Goal: Navigation & Orientation: Find specific page/section

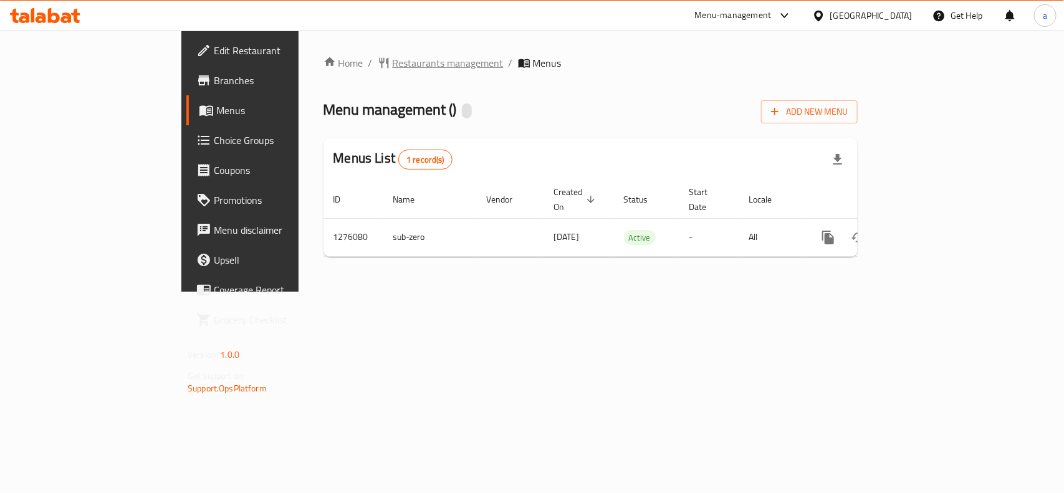
click at [393, 64] on span "Restaurants management" at bounding box center [448, 62] width 111 height 15
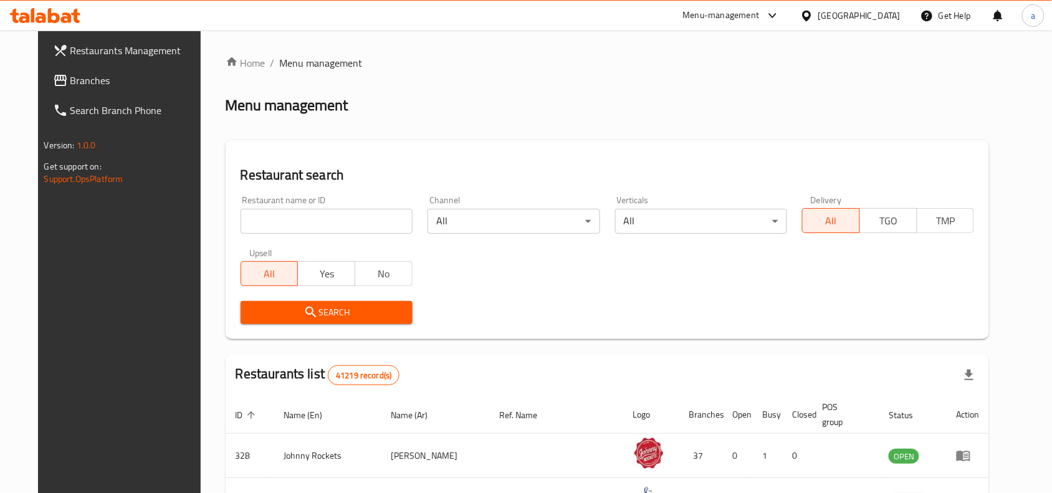
click at [80, 76] on span "Branches" at bounding box center [136, 80] width 133 height 15
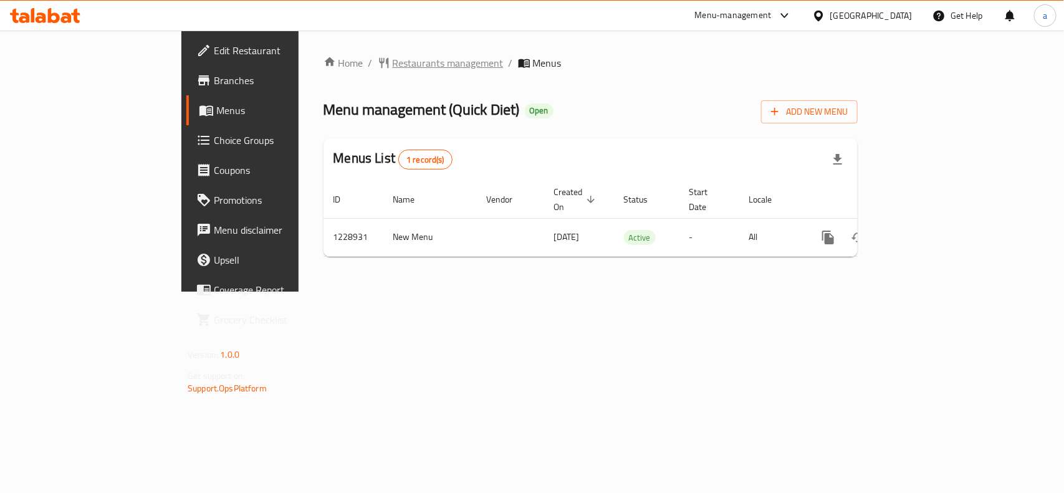
click at [393, 57] on span "Restaurants management" at bounding box center [448, 62] width 111 height 15
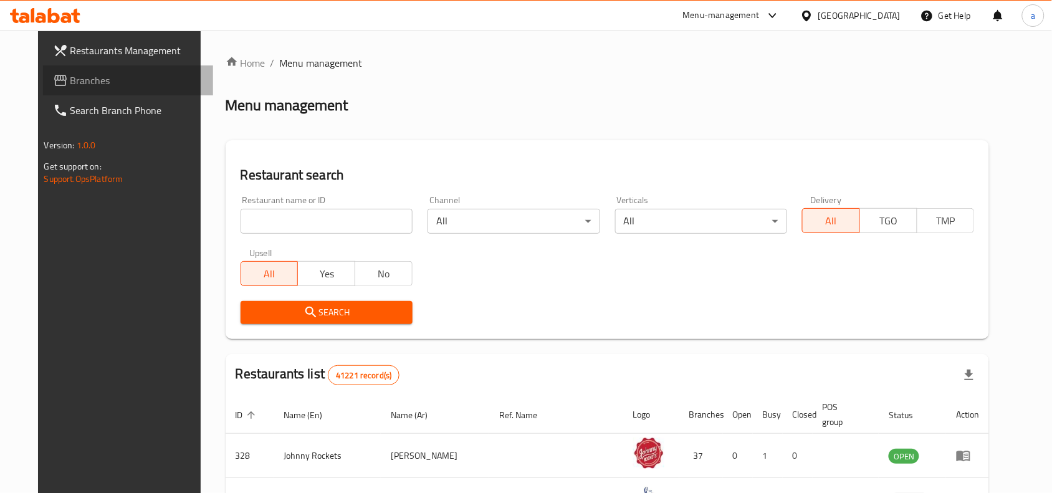
click at [82, 82] on span "Branches" at bounding box center [136, 80] width 133 height 15
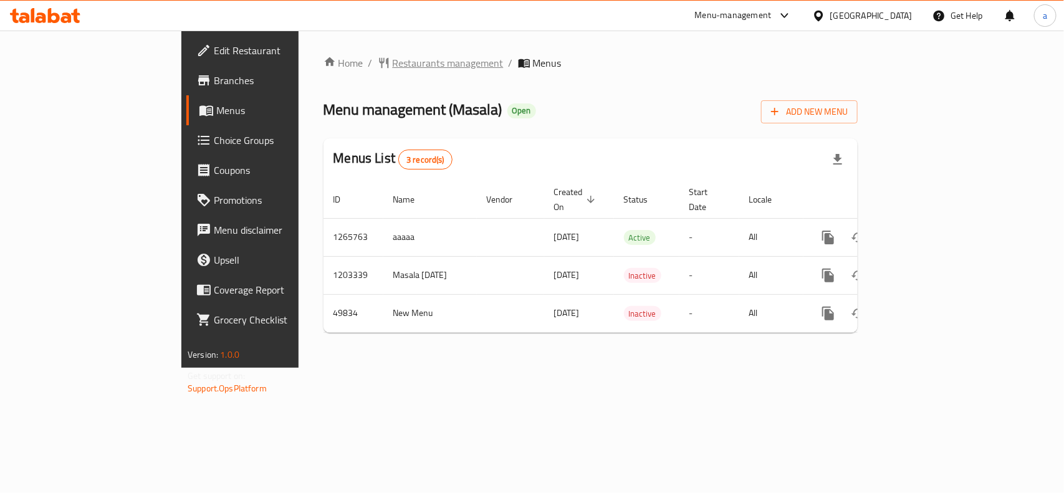
click at [393, 60] on span "Restaurants management" at bounding box center [448, 62] width 111 height 15
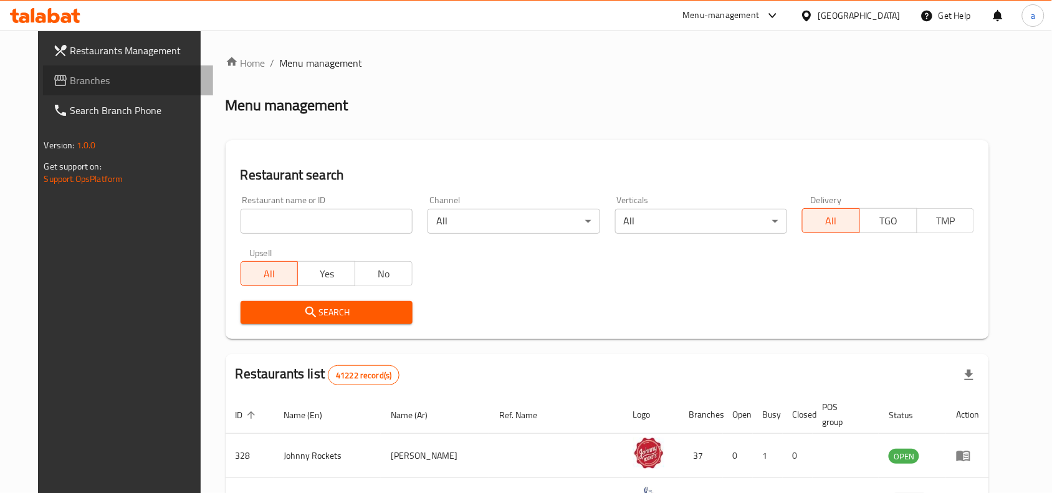
click at [117, 86] on span "Branches" at bounding box center [136, 80] width 133 height 15
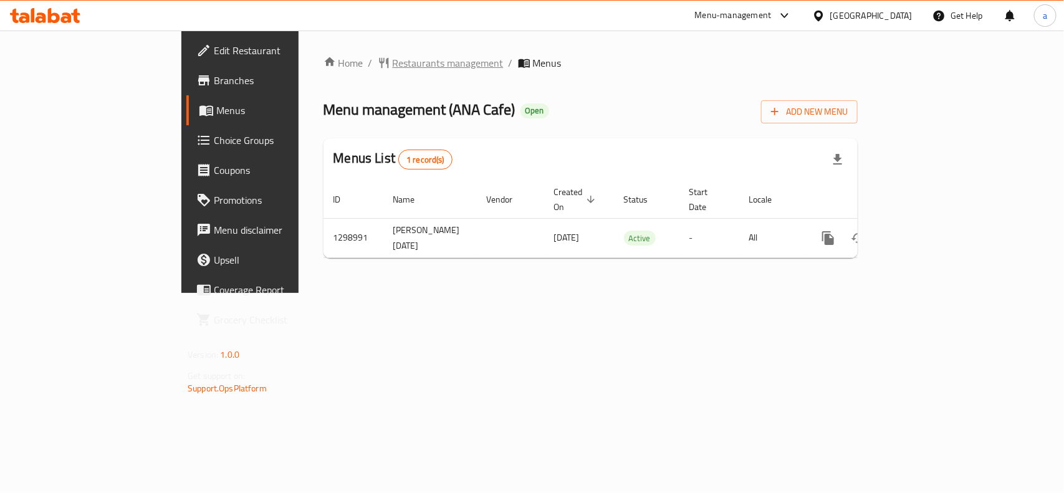
click at [393, 62] on span "Restaurants management" at bounding box center [448, 62] width 111 height 15
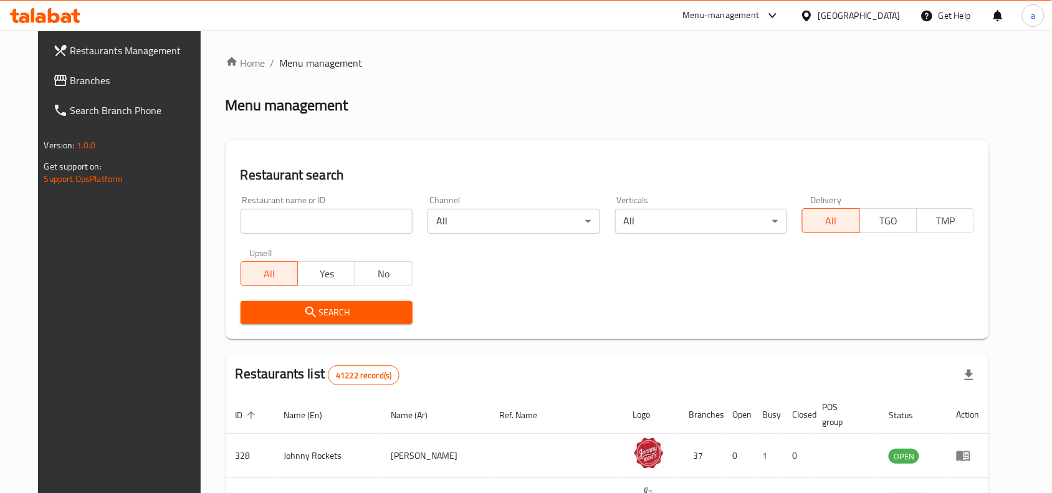
click at [110, 89] on link "Branches" at bounding box center [128, 80] width 171 height 30
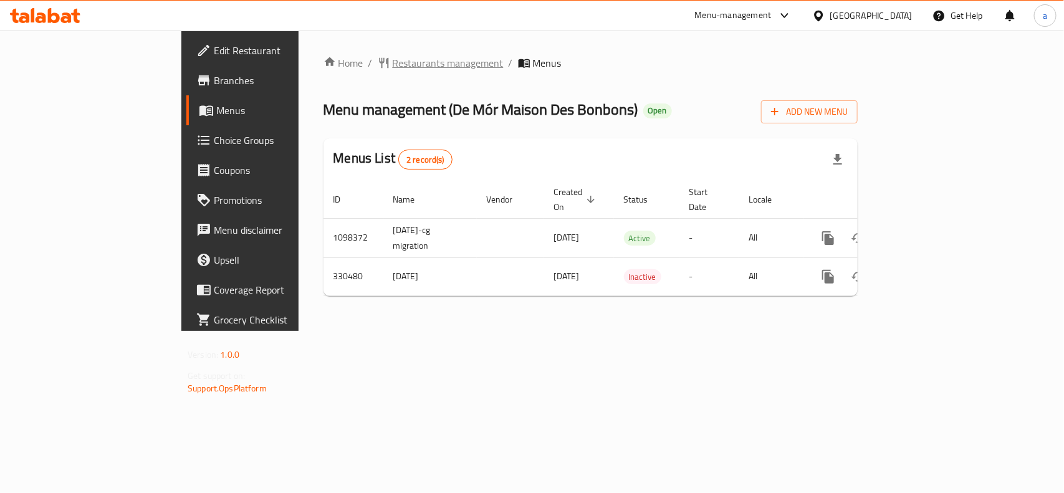
click at [393, 60] on span "Restaurants management" at bounding box center [448, 62] width 111 height 15
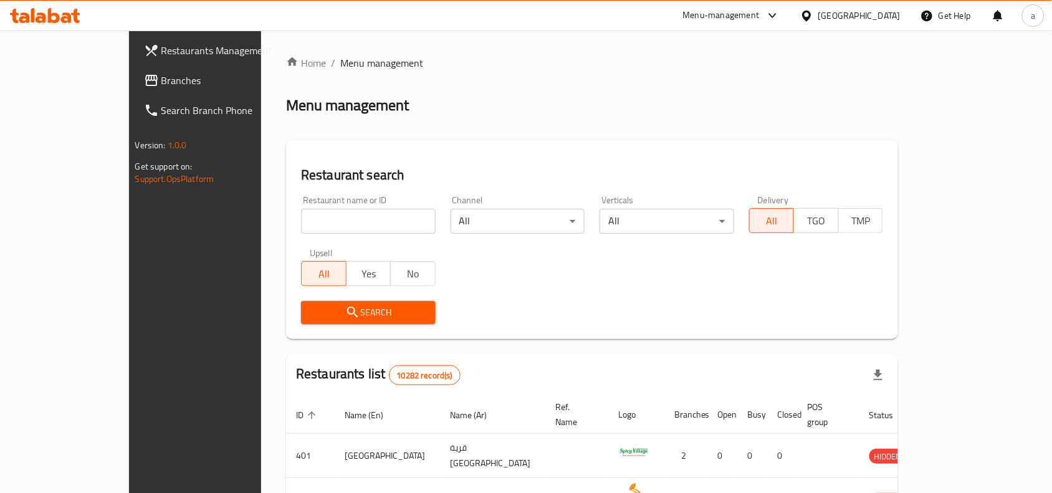
click at [134, 90] on link "Branches" at bounding box center [219, 80] width 171 height 30
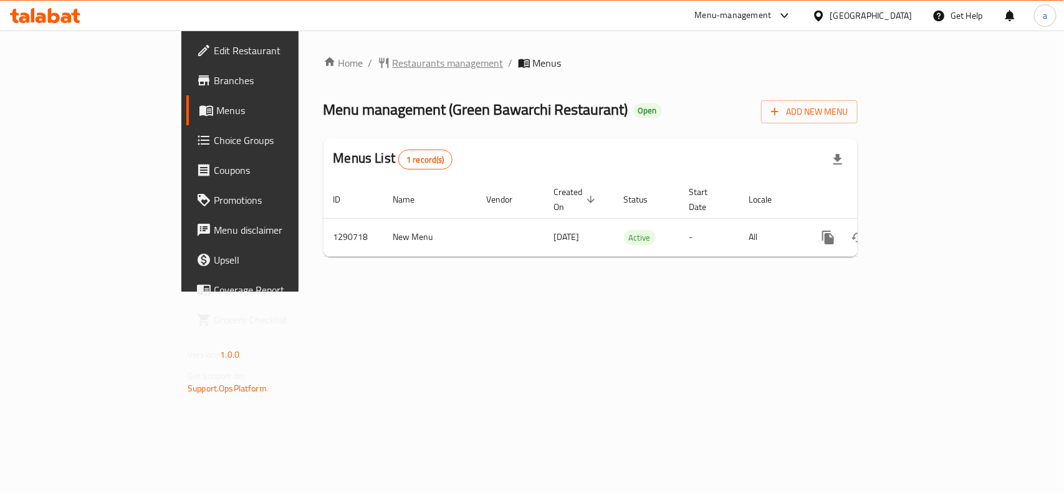
click at [393, 59] on span "Restaurants management" at bounding box center [448, 62] width 111 height 15
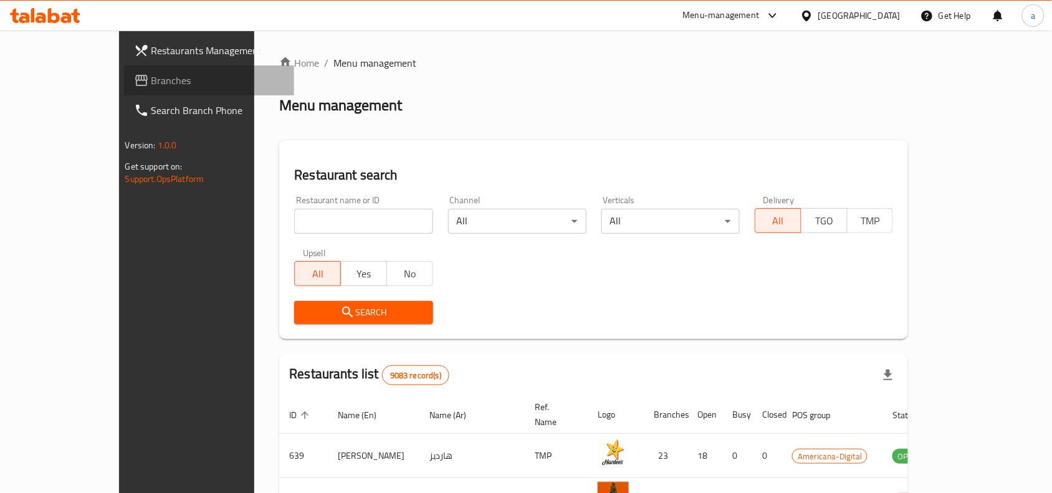
click at [152, 79] on span "Branches" at bounding box center [218, 80] width 133 height 15
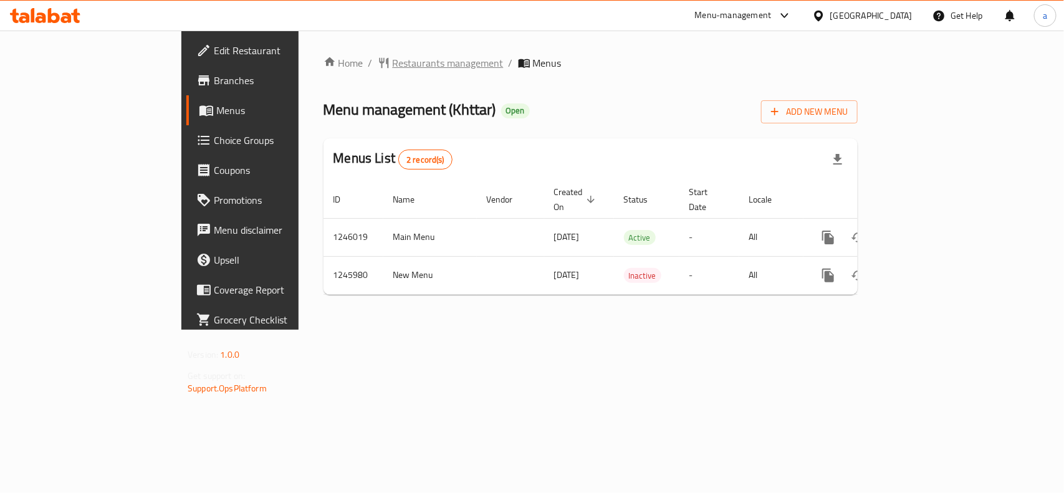
click at [393, 64] on span "Restaurants management" at bounding box center [448, 62] width 111 height 15
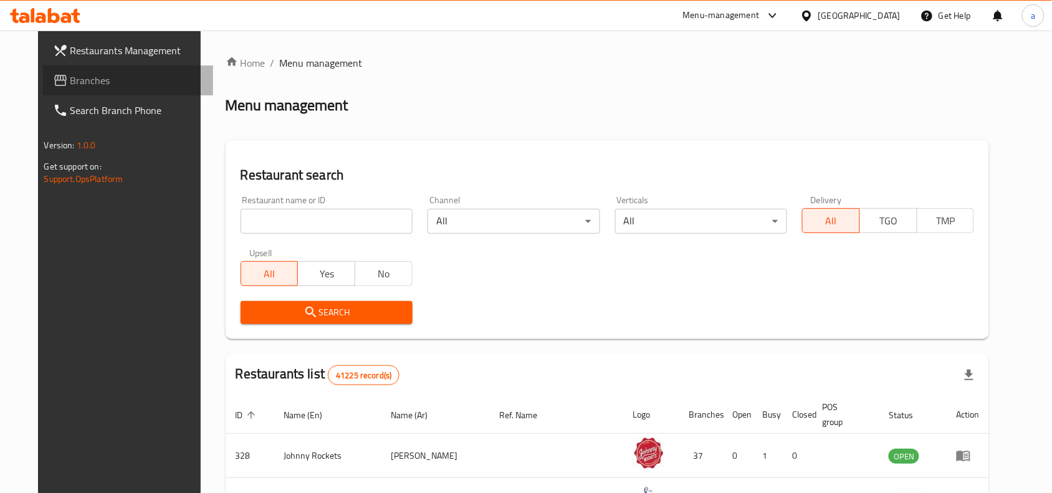
click at [70, 79] on span "Branches" at bounding box center [136, 80] width 133 height 15
